Goal: Navigation & Orientation: Find specific page/section

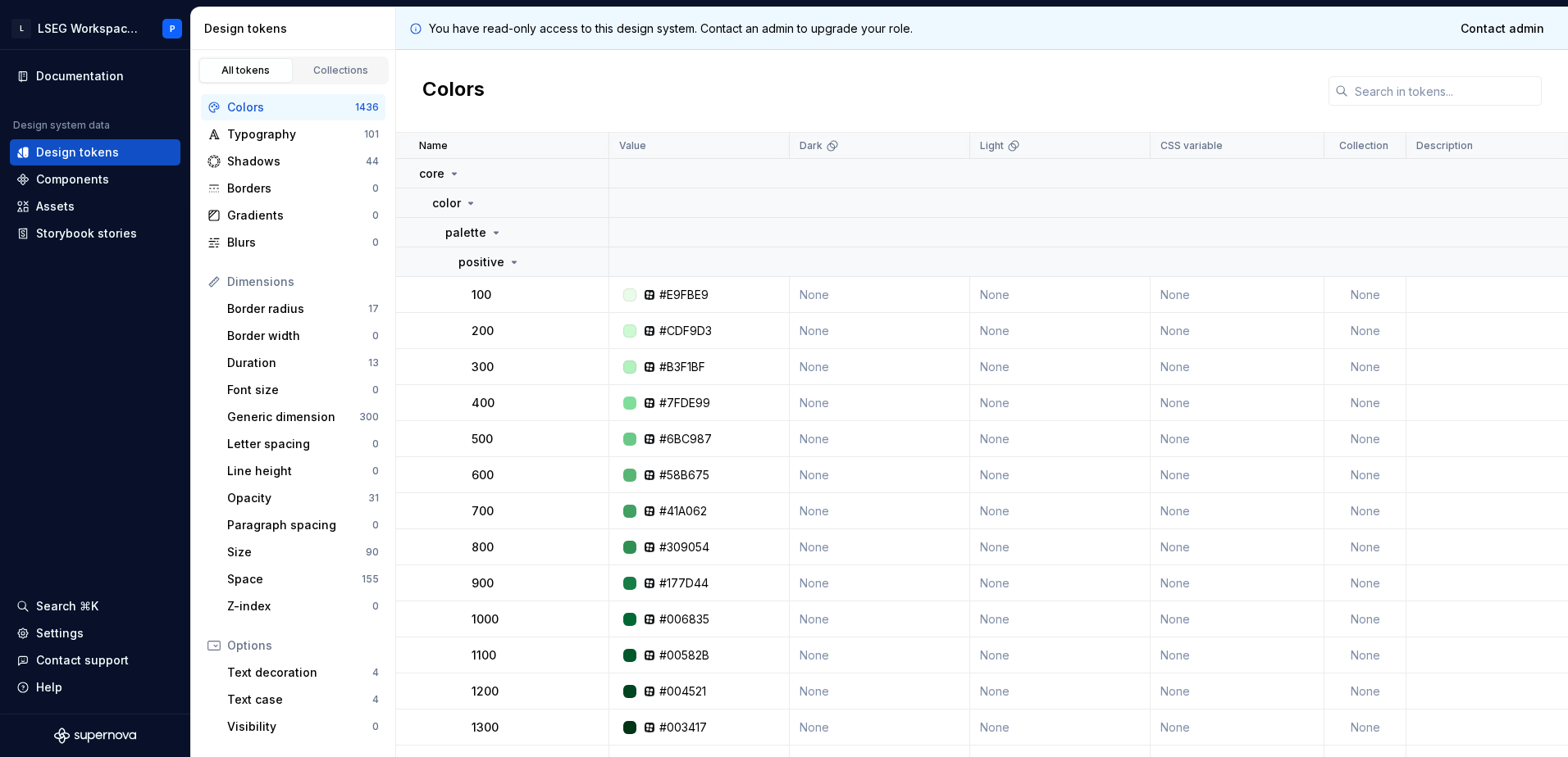
click at [1022, 299] on td "None" at bounding box center [1060, 295] width 180 height 36
click at [82, 185] on div "Components" at bounding box center [72, 179] width 73 height 17
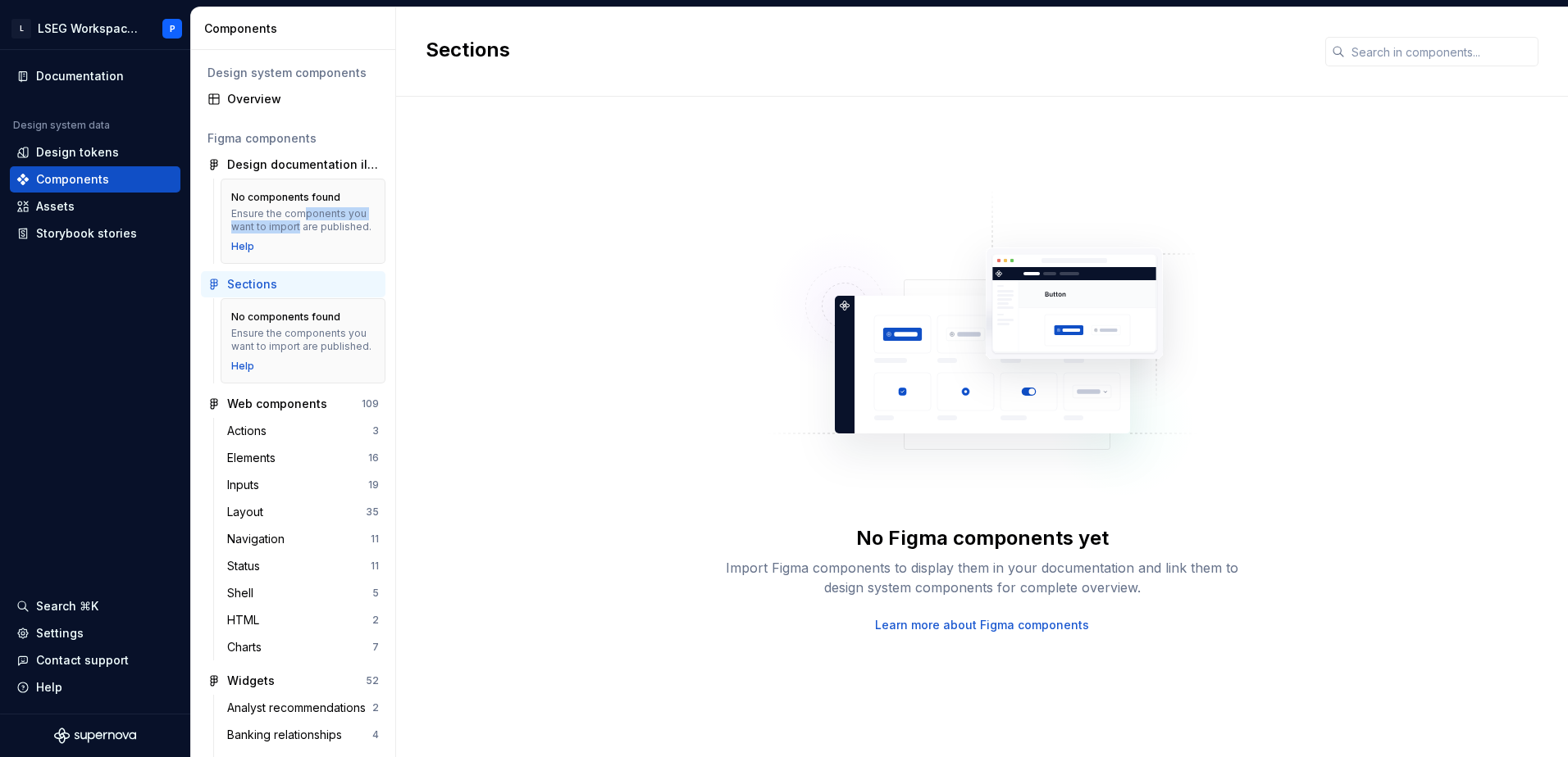
click at [299, 220] on div "Ensure the components you want to import are published." at bounding box center [303, 220] width 143 height 26
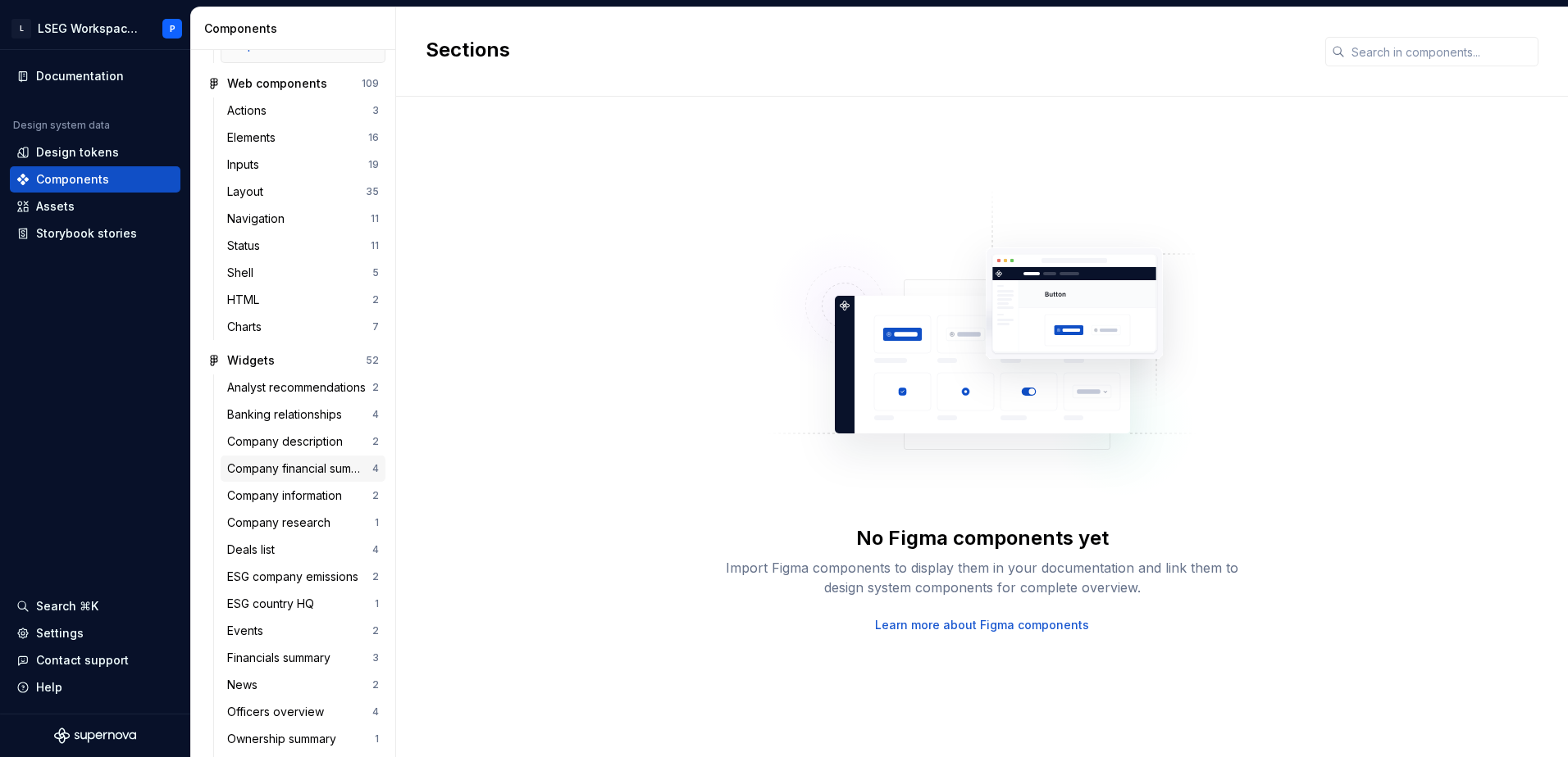
scroll to position [410, 0]
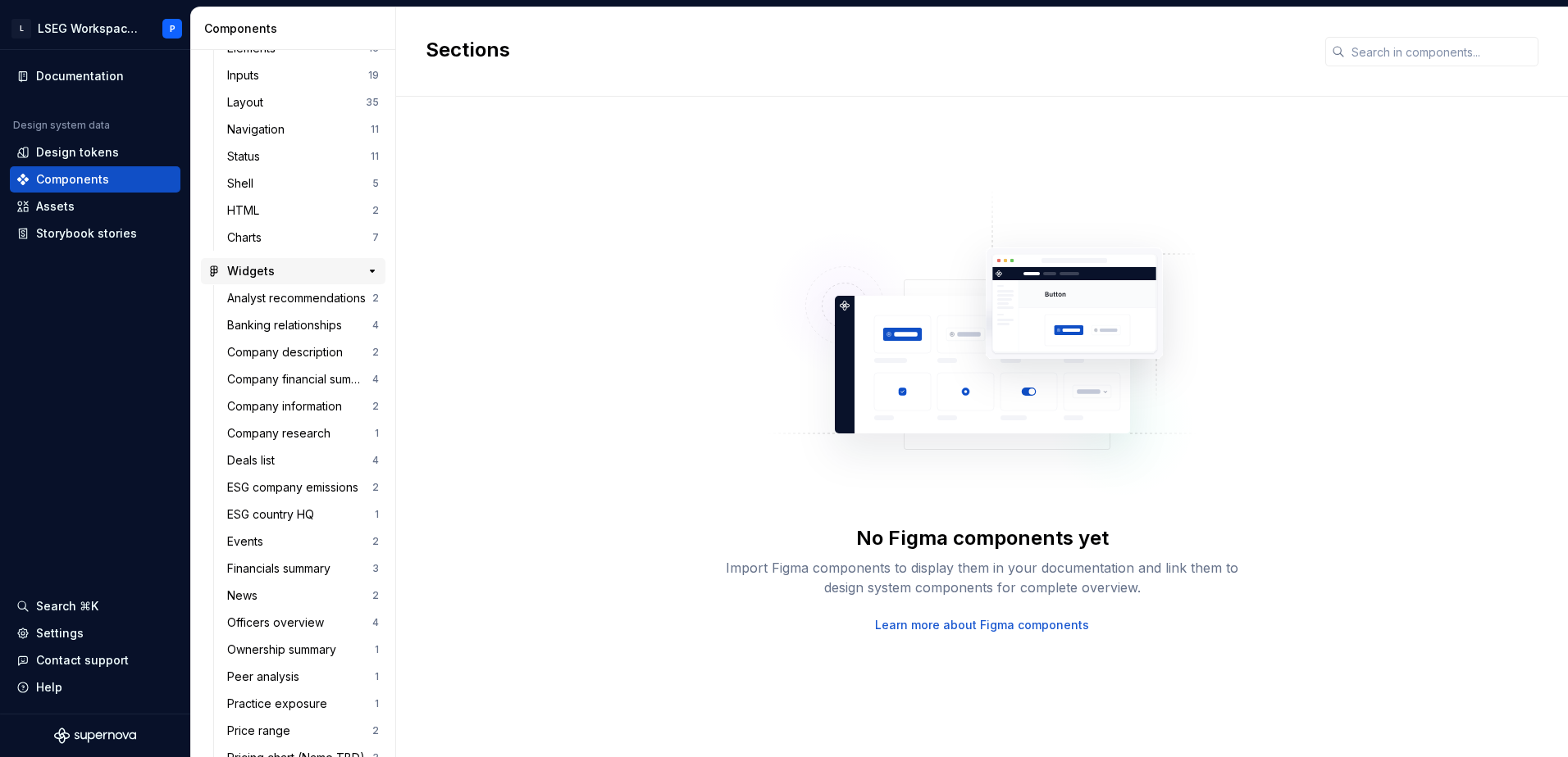
click at [263, 279] on div "Widgets" at bounding box center [250, 270] width 48 height 17
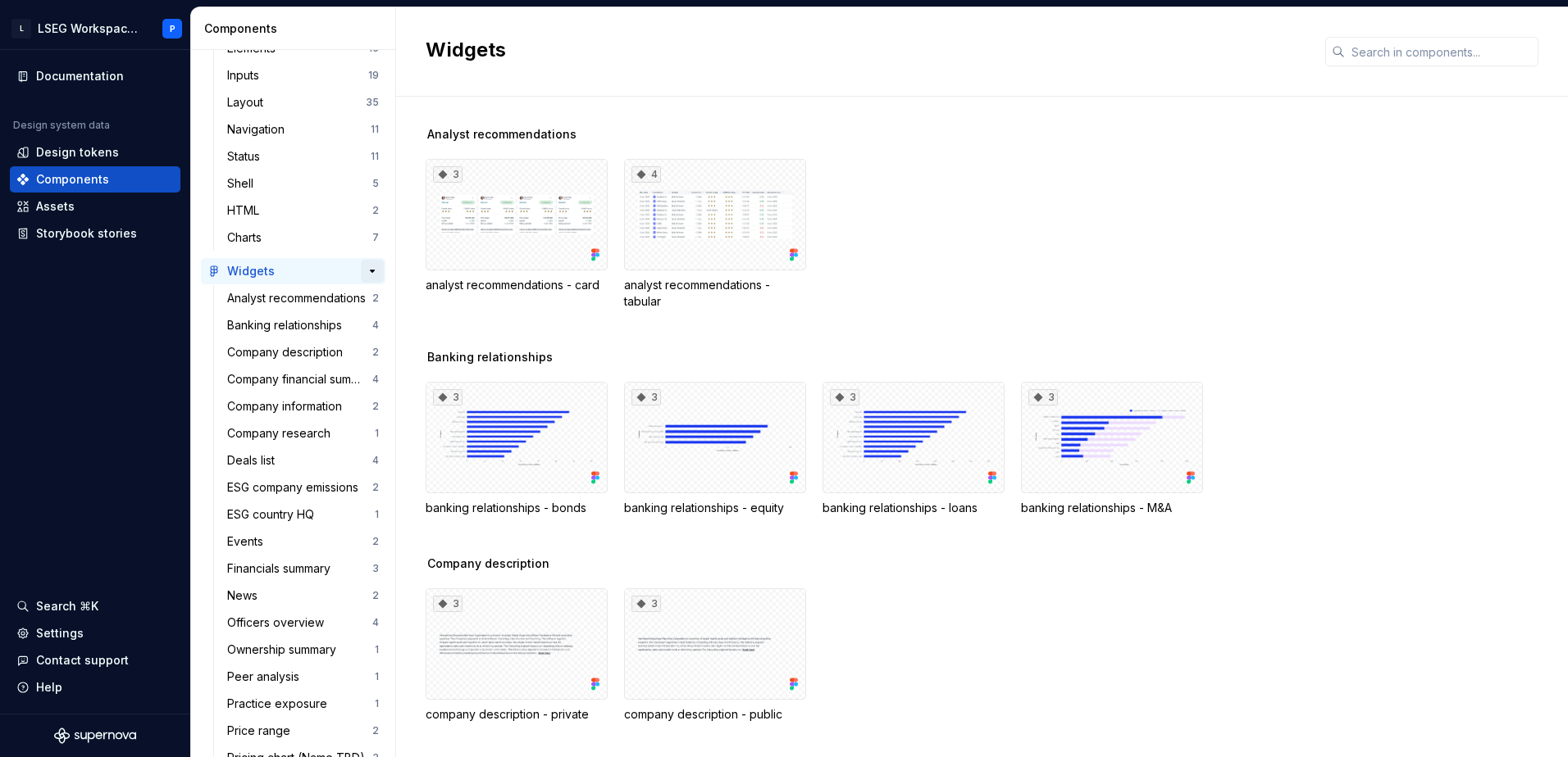
click at [362, 283] on button "button" at bounding box center [373, 271] width 23 height 23
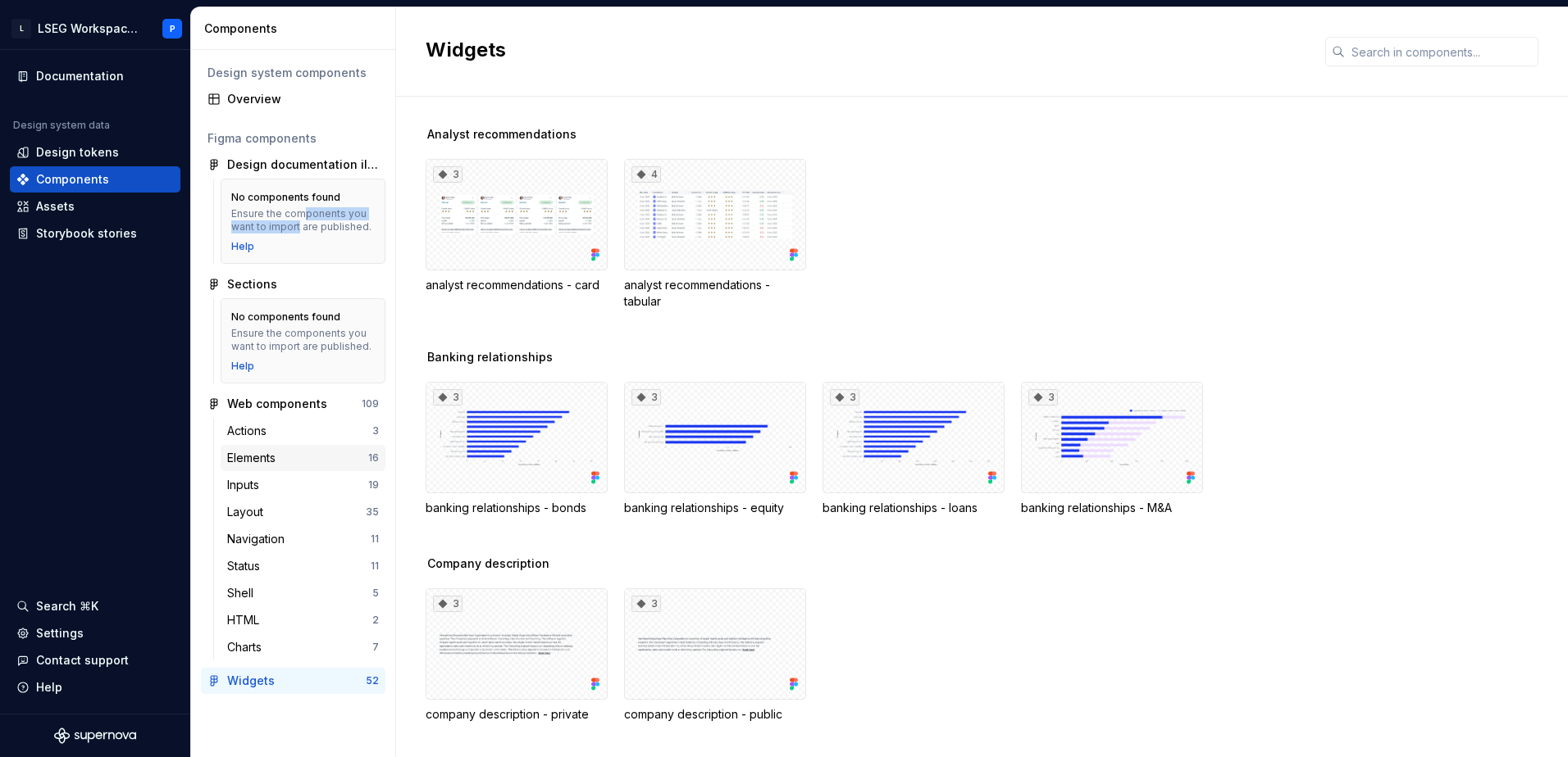
click at [262, 460] on div "Elements" at bounding box center [254, 458] width 55 height 17
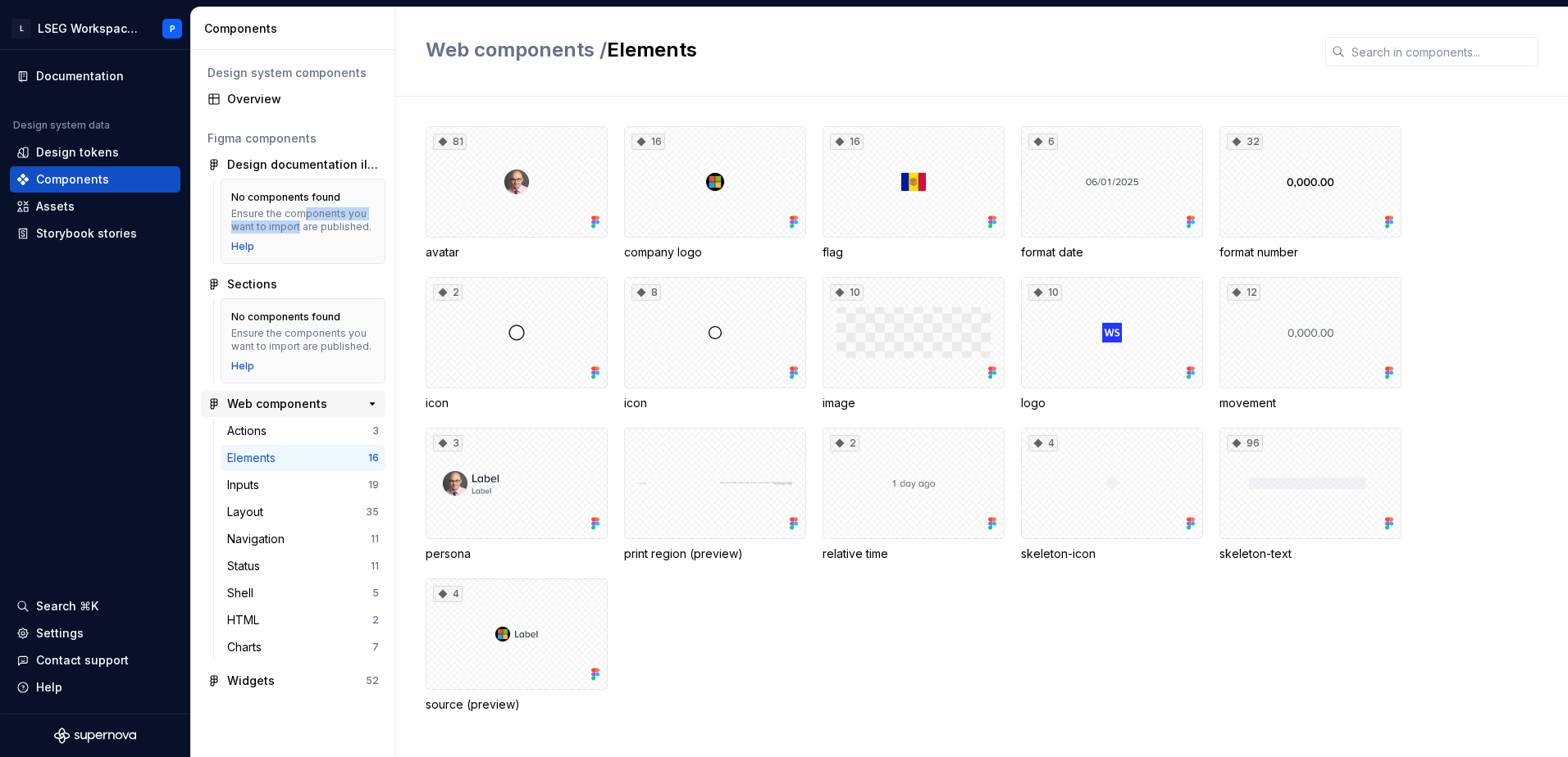
click at [294, 400] on div "Web components" at bounding box center [276, 404] width 100 height 17
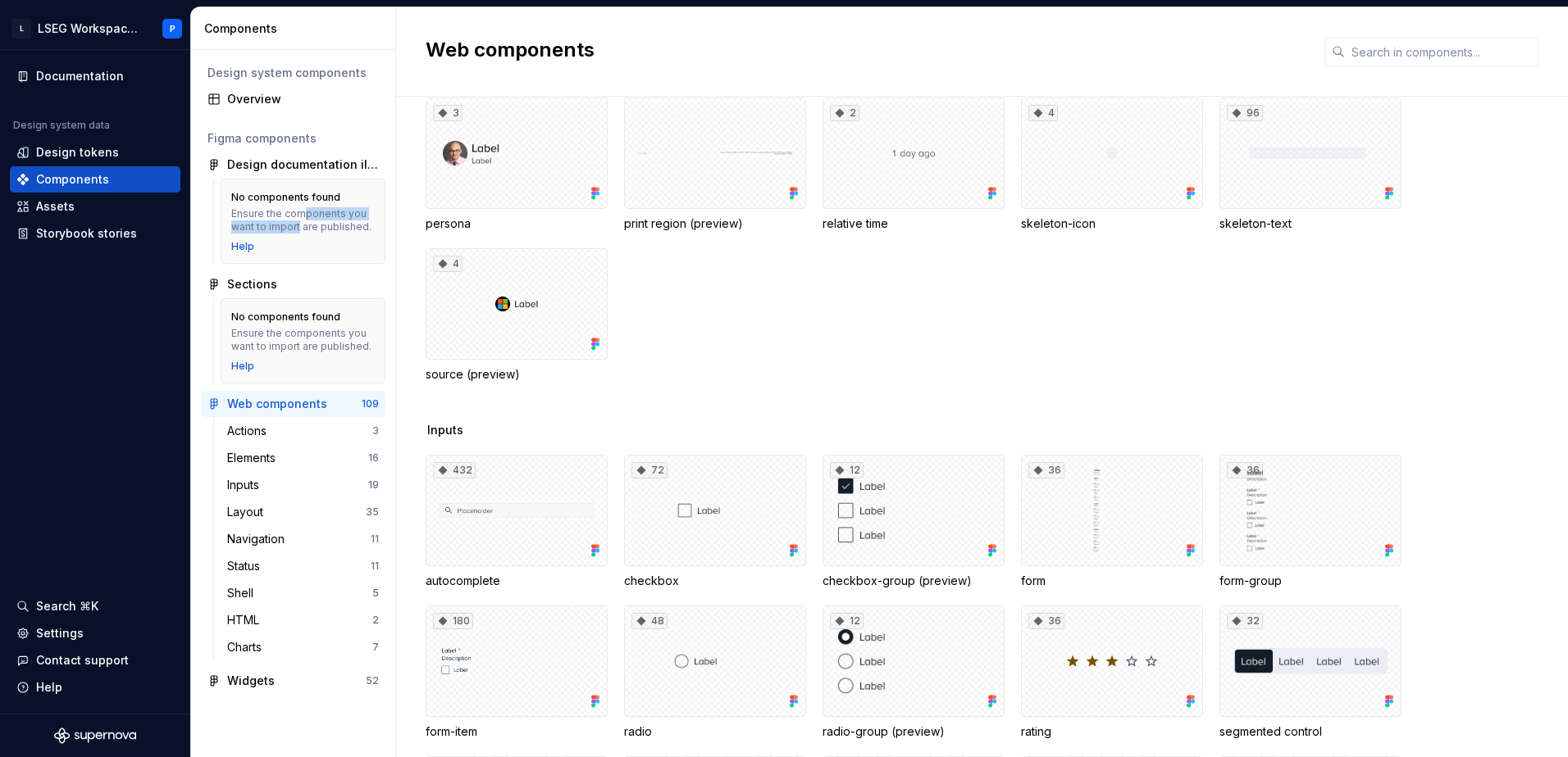
scroll to position [574, 0]
click at [82, 158] on div "Design tokens" at bounding box center [77, 152] width 83 height 17
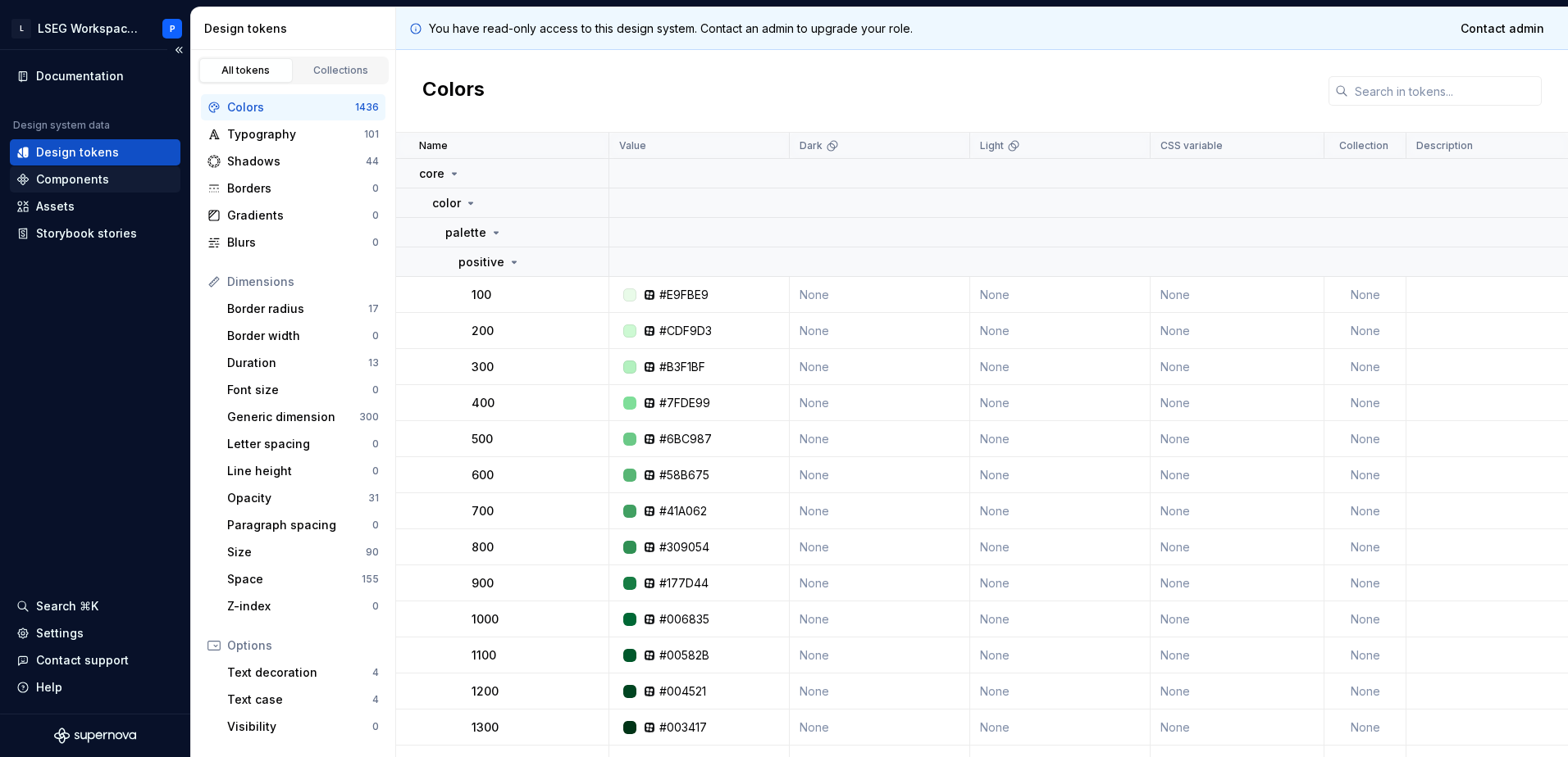
click at [70, 183] on div "Components" at bounding box center [72, 179] width 73 height 17
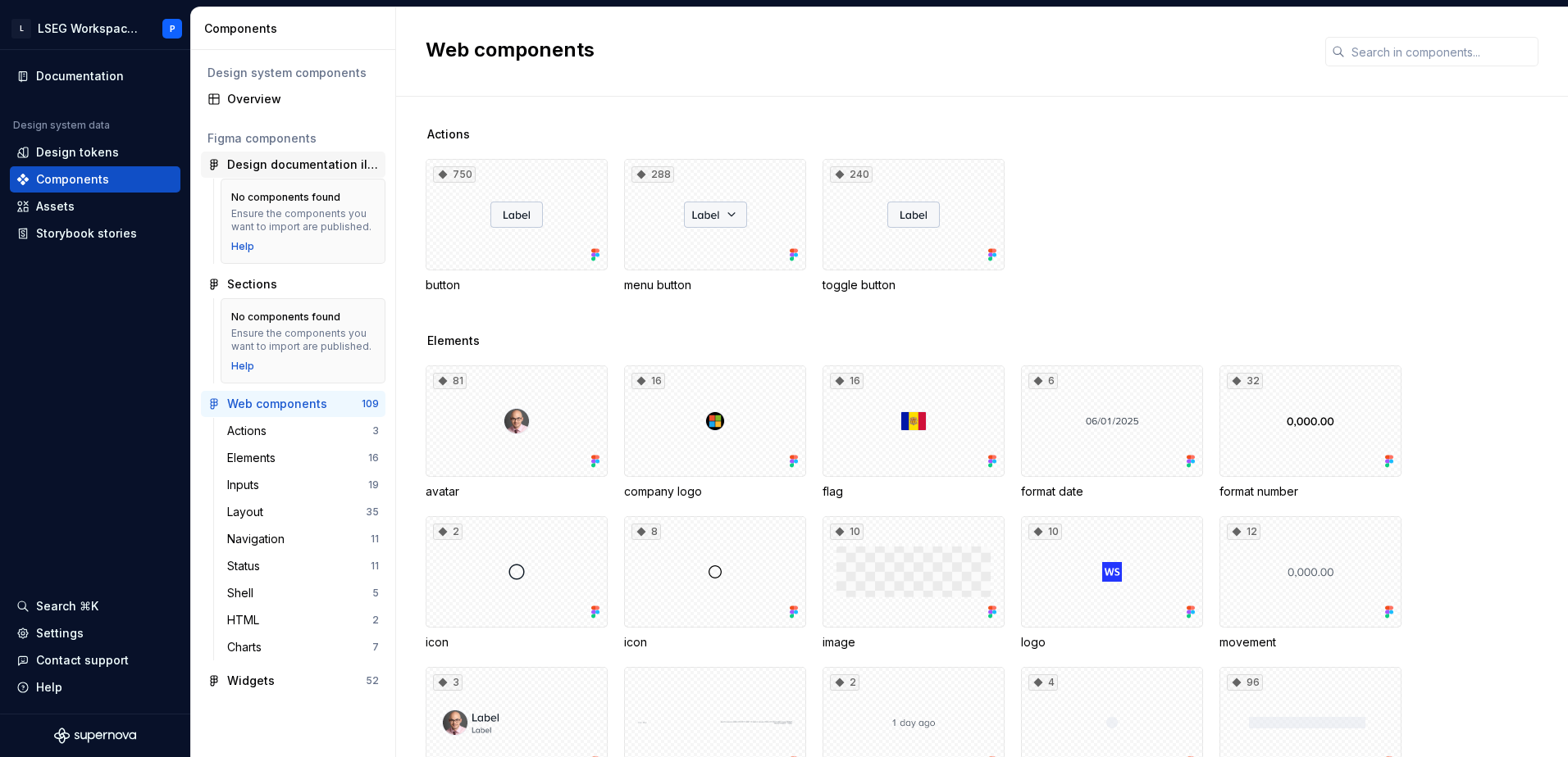
click at [293, 166] on div "Design documentation illustrations" at bounding box center [303, 164] width 152 height 17
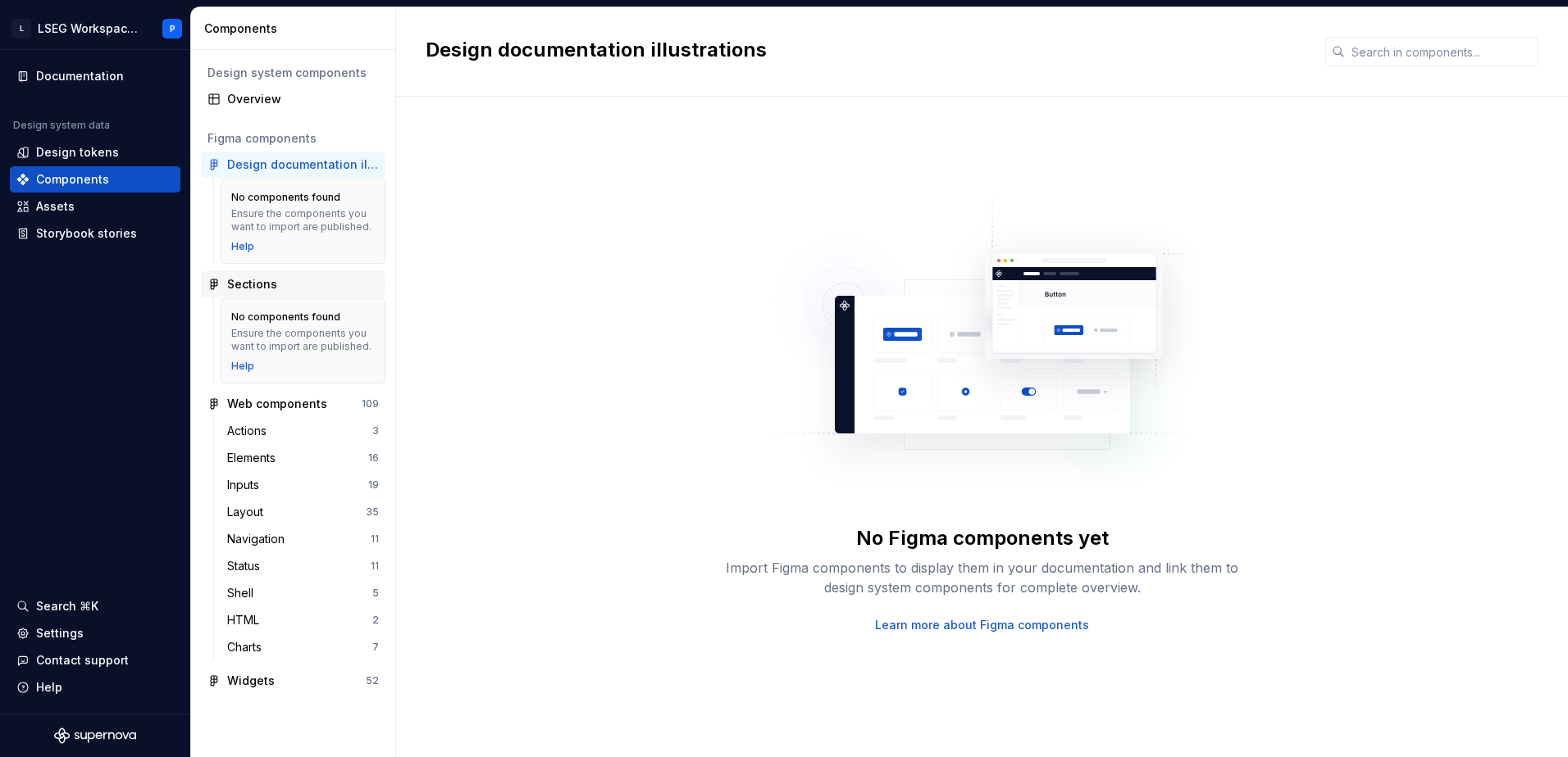
click at [286, 288] on div "Sections" at bounding box center [303, 284] width 152 height 17
click at [298, 403] on div "Web components" at bounding box center [276, 404] width 100 height 17
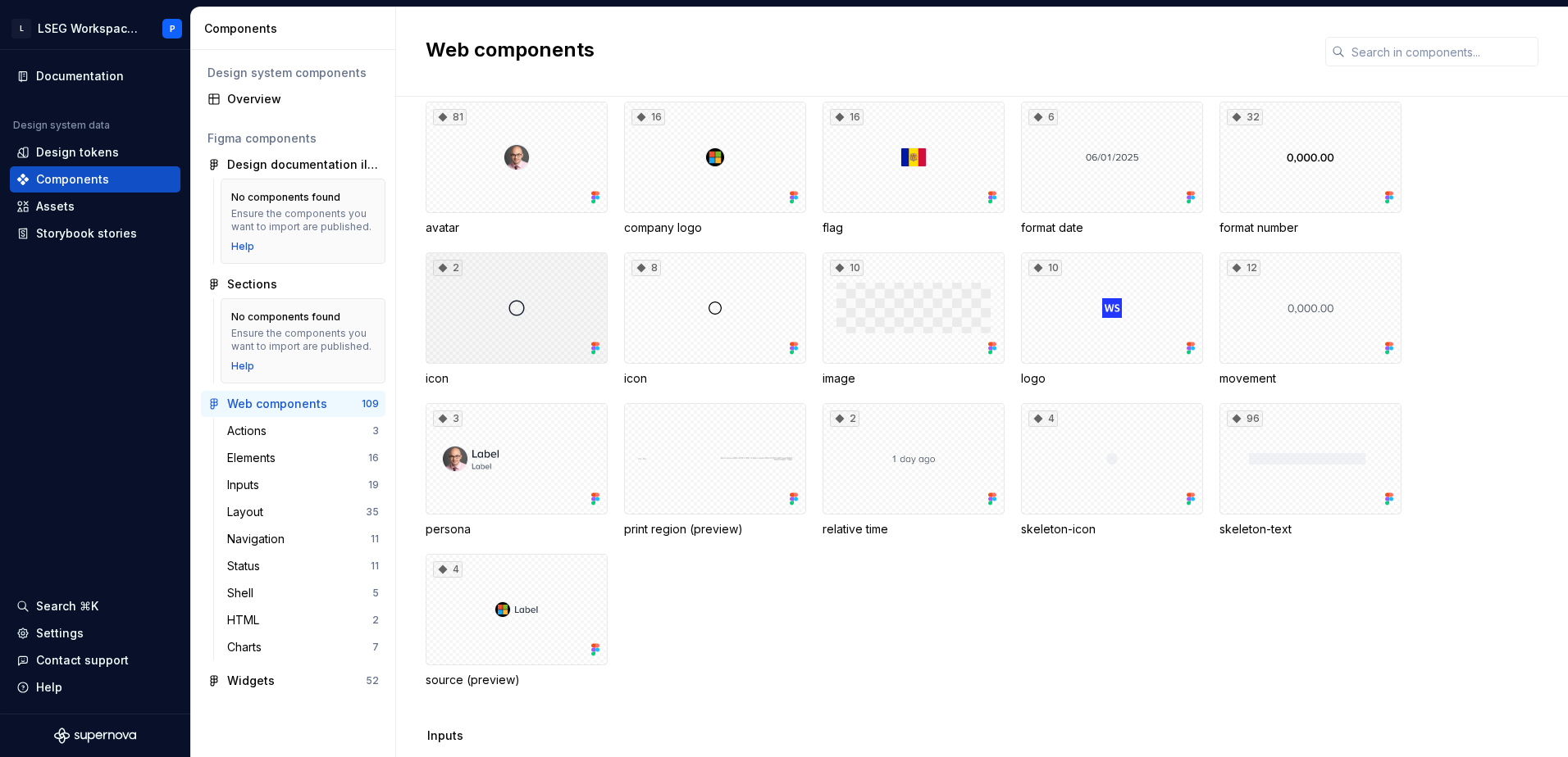
scroll to position [328, 0]
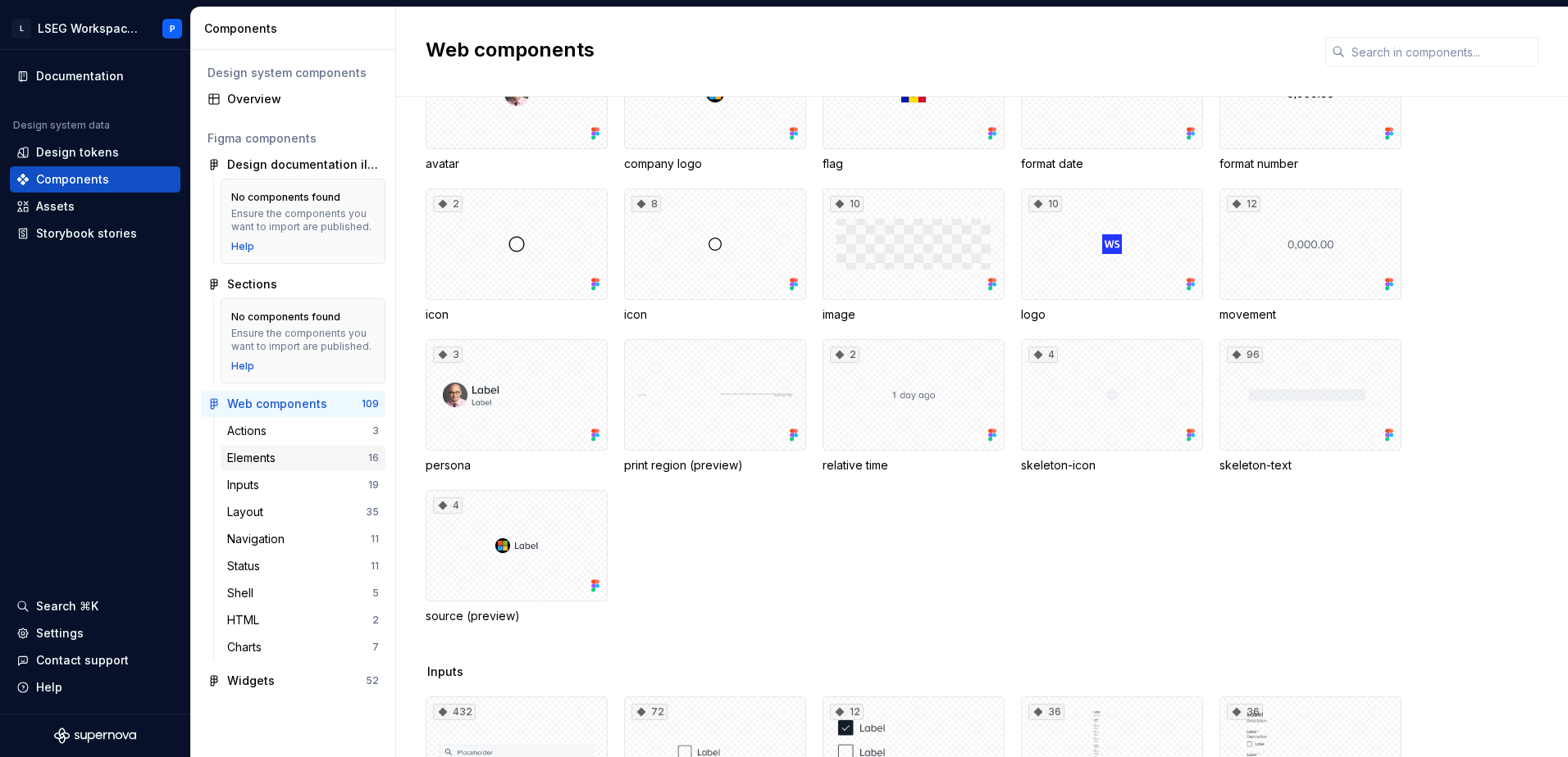
click at [301, 459] on div "Elements" at bounding box center [297, 458] width 141 height 17
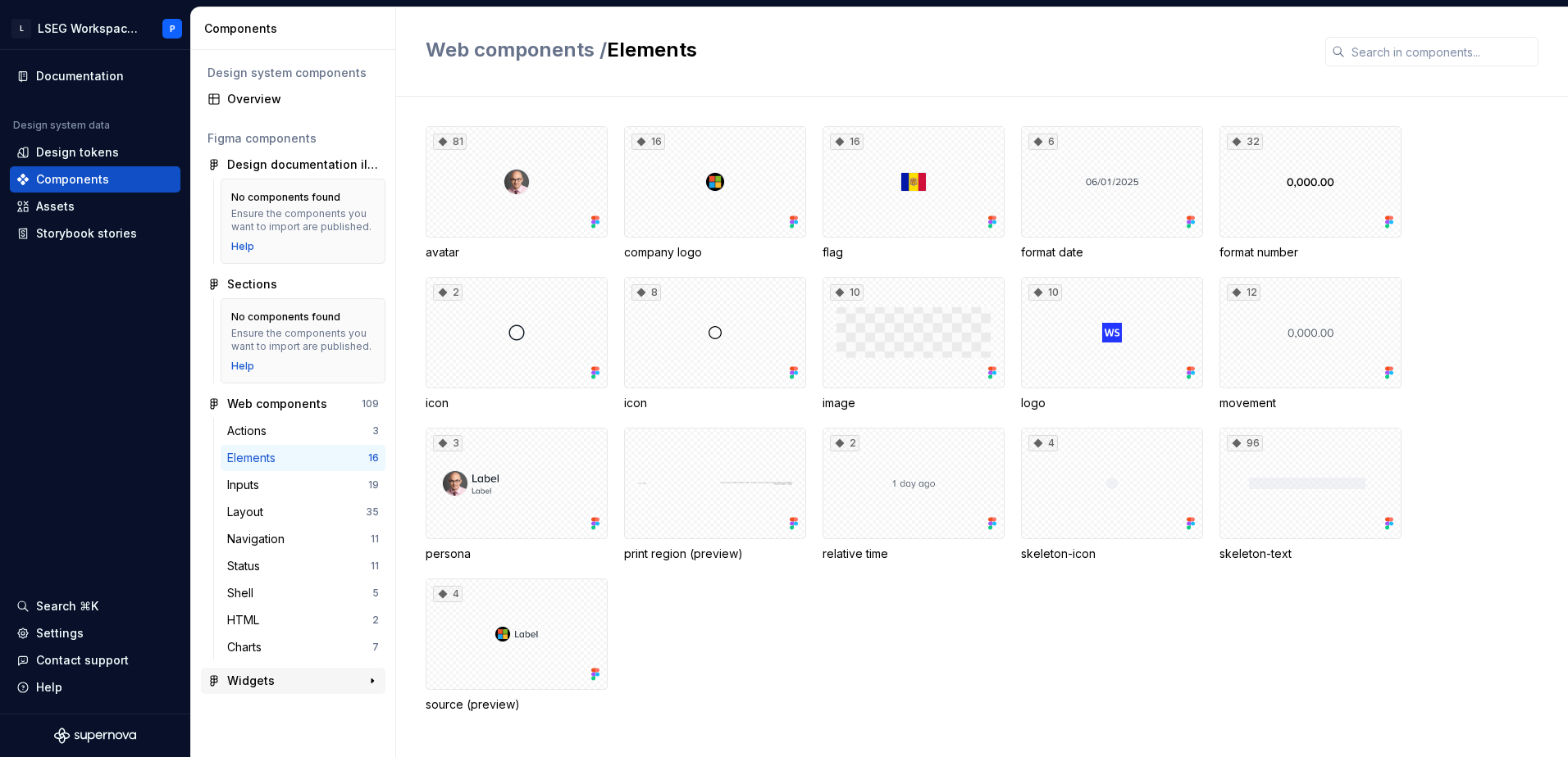
click at [268, 691] on div "Widgets 52" at bounding box center [293, 681] width 185 height 26
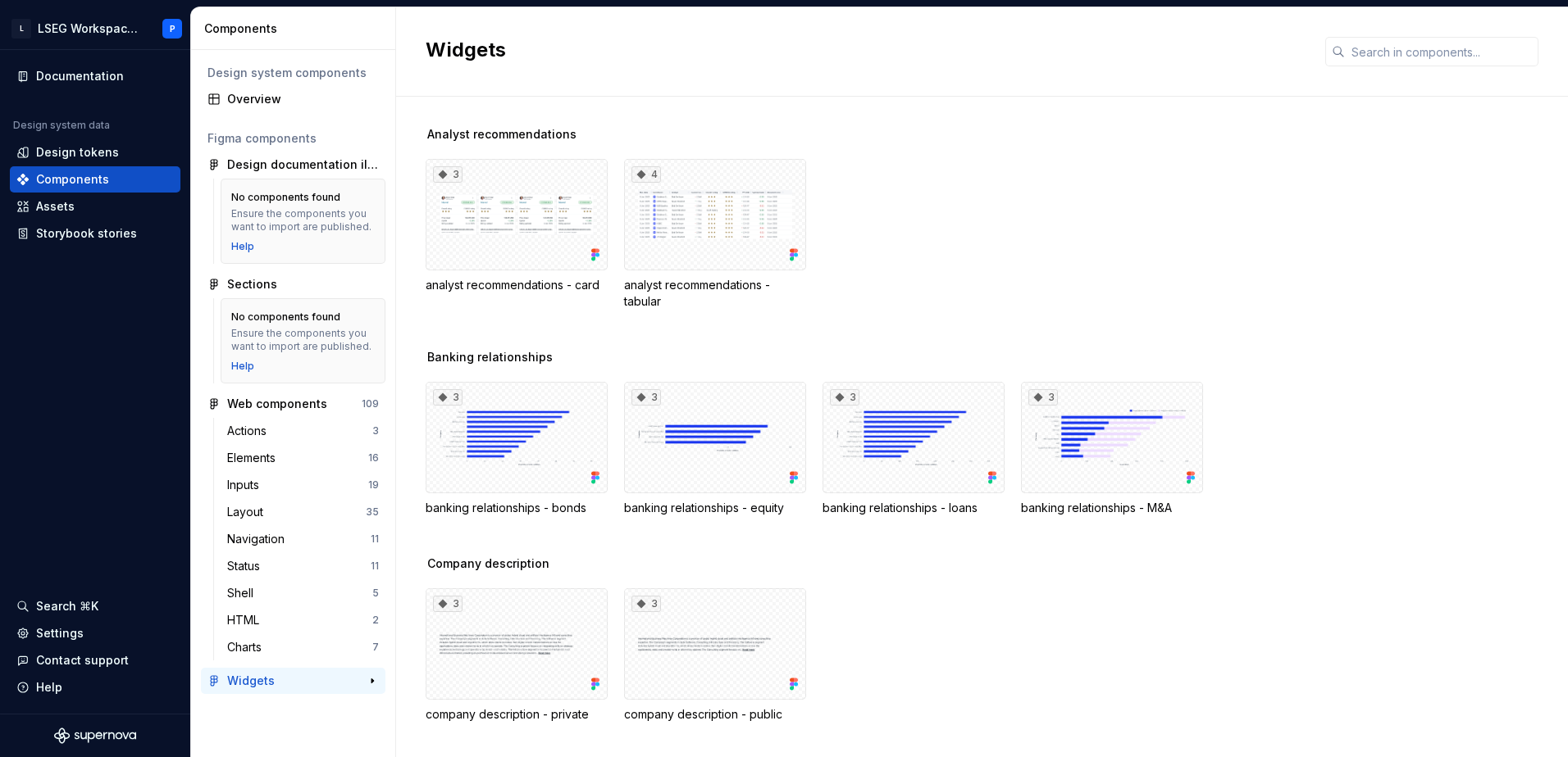
click at [301, 684] on div "Widgets" at bounding box center [288, 681] width 123 height 17
click at [1411, 46] on input "text" at bounding box center [1441, 52] width 194 height 29
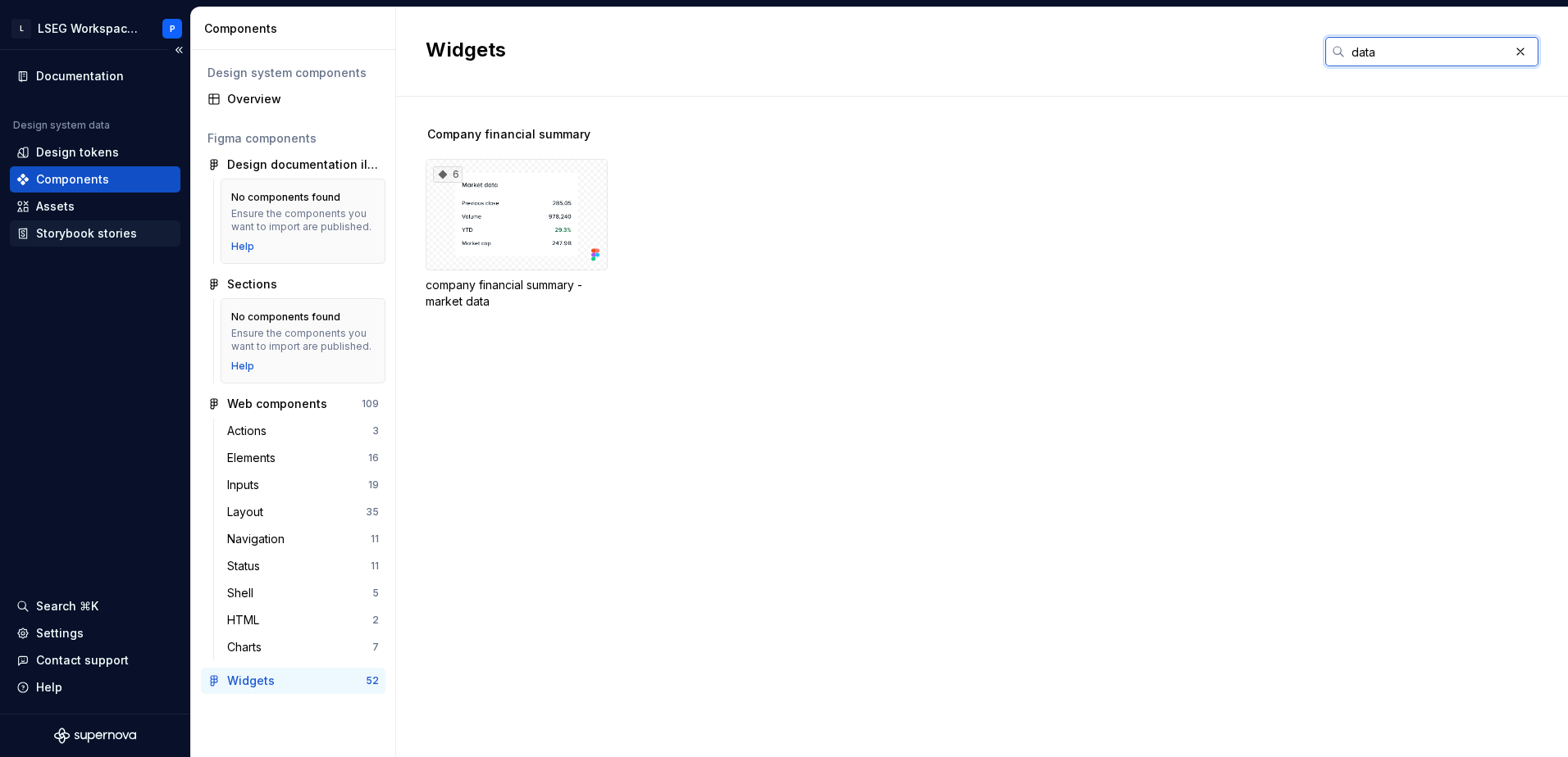
type input "data"
click at [96, 232] on div "Storybook stories" at bounding box center [87, 234] width 101 height 17
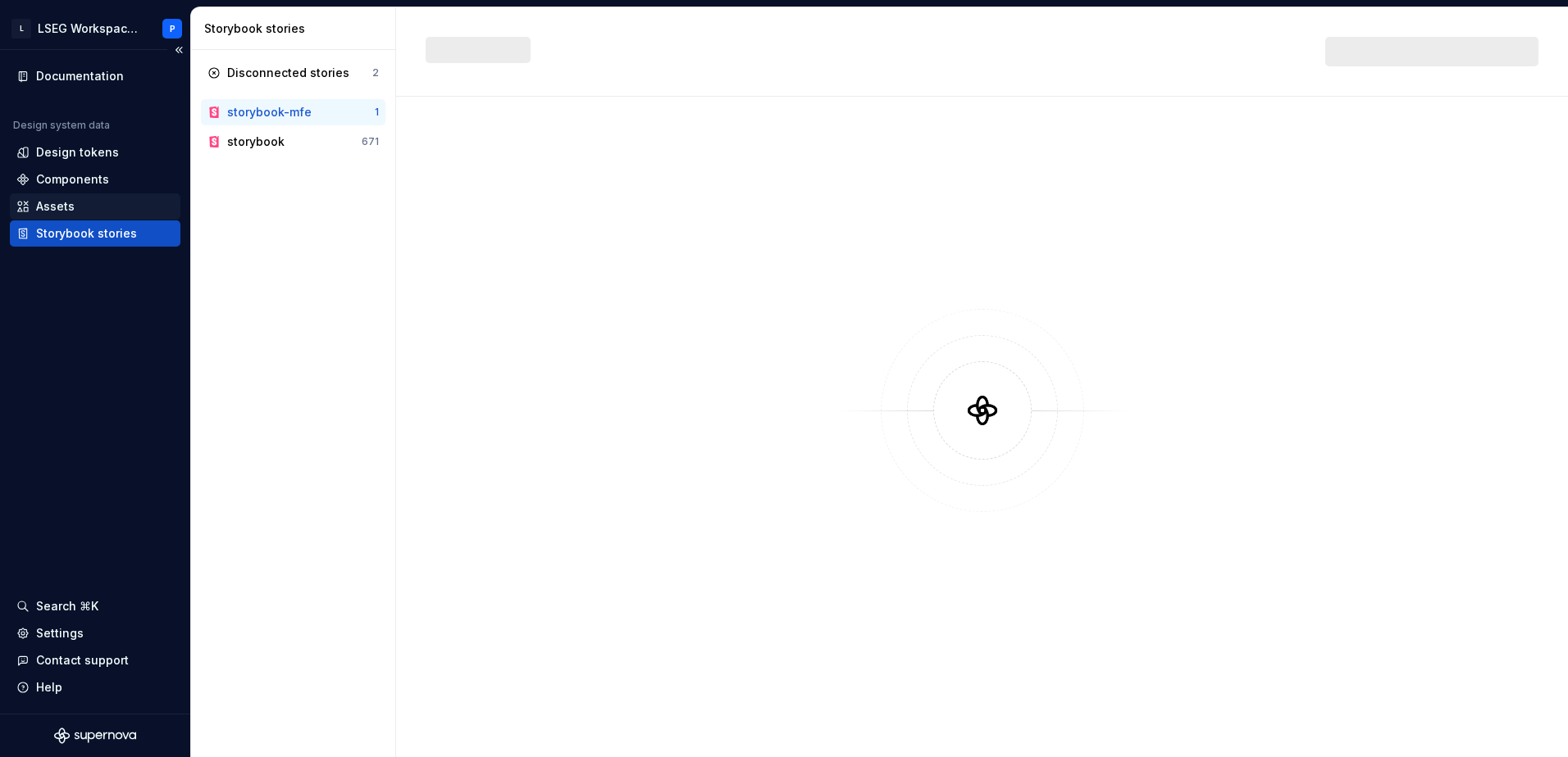
click at [61, 212] on div "Assets" at bounding box center [55, 206] width 39 height 17
